Goal: Navigation & Orientation: Understand site structure

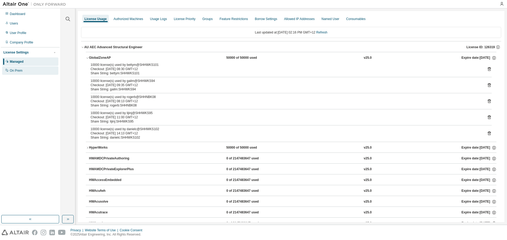
drag, startPoint x: 31, startPoint y: 74, endPoint x: 28, endPoint y: 74, distance: 2.7
click at [31, 74] on div "On Prem" at bounding box center [30, 70] width 56 height 8
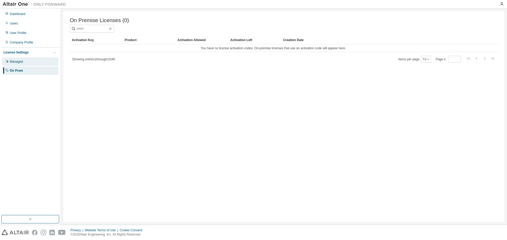
click at [28, 61] on div "Managed" at bounding box center [30, 62] width 56 height 8
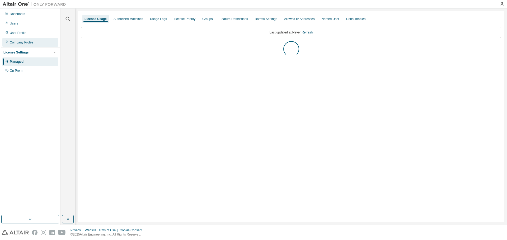
click at [21, 41] on div "Company Profile" at bounding box center [21, 42] width 23 height 4
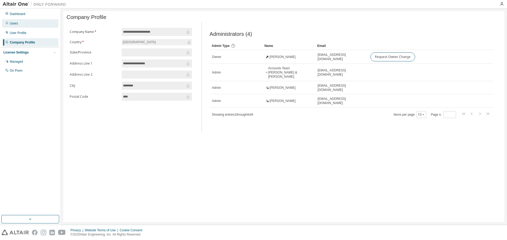
click at [13, 22] on div "Users" at bounding box center [14, 23] width 8 height 4
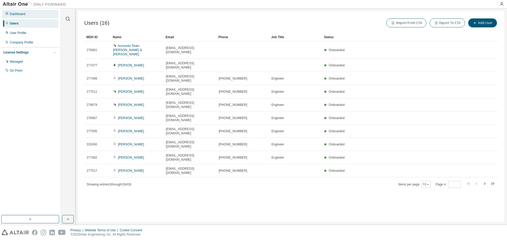
click at [23, 14] on div "Dashboard" at bounding box center [18, 14] width 16 height 4
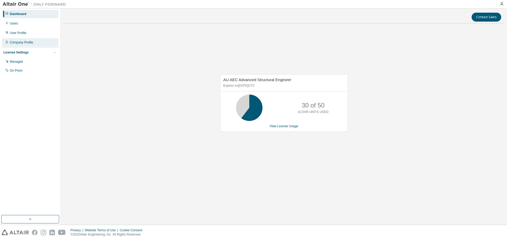
click at [31, 43] on div "Company Profile" at bounding box center [21, 42] width 23 height 4
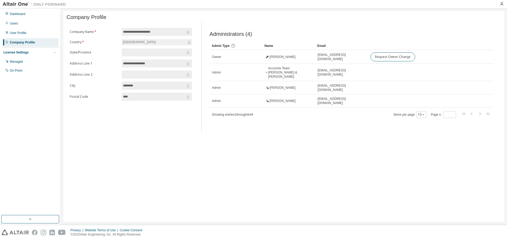
click at [36, 85] on div "Dashboard Users User Profile Company Profile License Settings Managed On Prem" at bounding box center [30, 112] width 59 height 206
click at [19, 15] on div "Dashboard" at bounding box center [18, 14] width 16 height 4
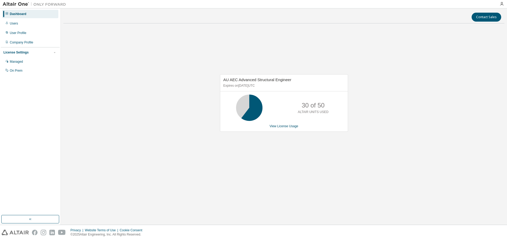
click at [16, 4] on img at bounding box center [36, 4] width 66 height 5
click at [492, 16] on button "Contact Sales" at bounding box center [486, 17] width 30 height 9
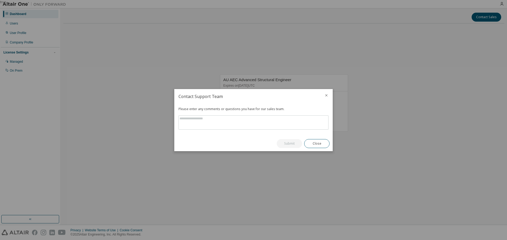
click at [327, 94] on icon "close" at bounding box center [326, 95] width 4 height 4
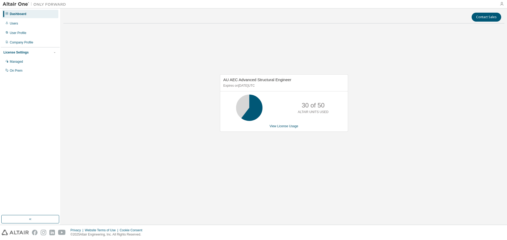
click at [503, 4] on icon "button" at bounding box center [501, 4] width 4 height 4
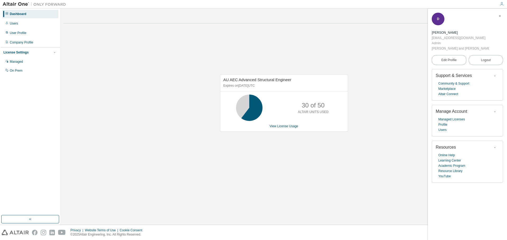
click at [414, 82] on div "AU AEC Advanced Structural Engineer Expires on [DATE] UTC 30 of 50 ALTAIR UNITS…" at bounding box center [283, 106] width 441 height 156
